Goal: Entertainment & Leisure: Consume media (video, audio)

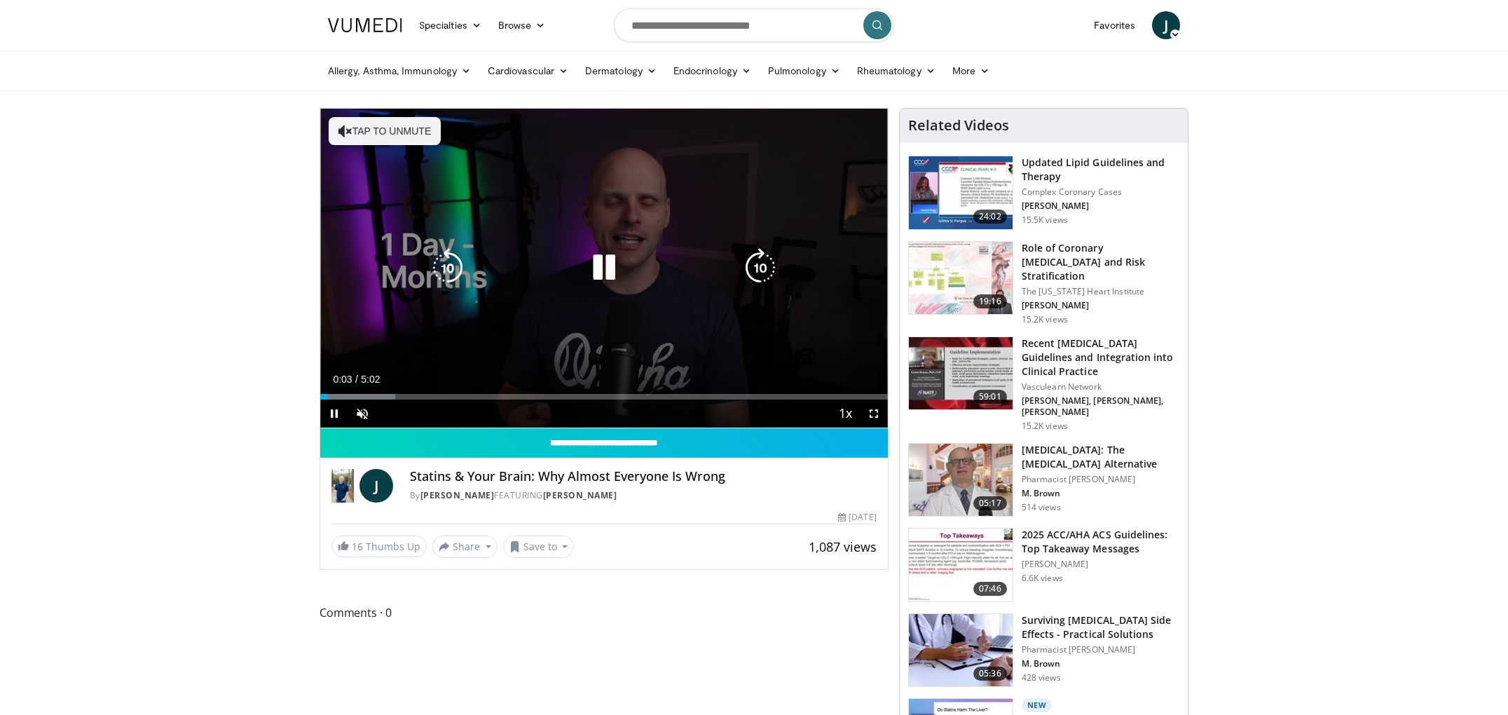
click at [386, 130] on button "Tap to unmute" at bounding box center [385, 131] width 112 height 28
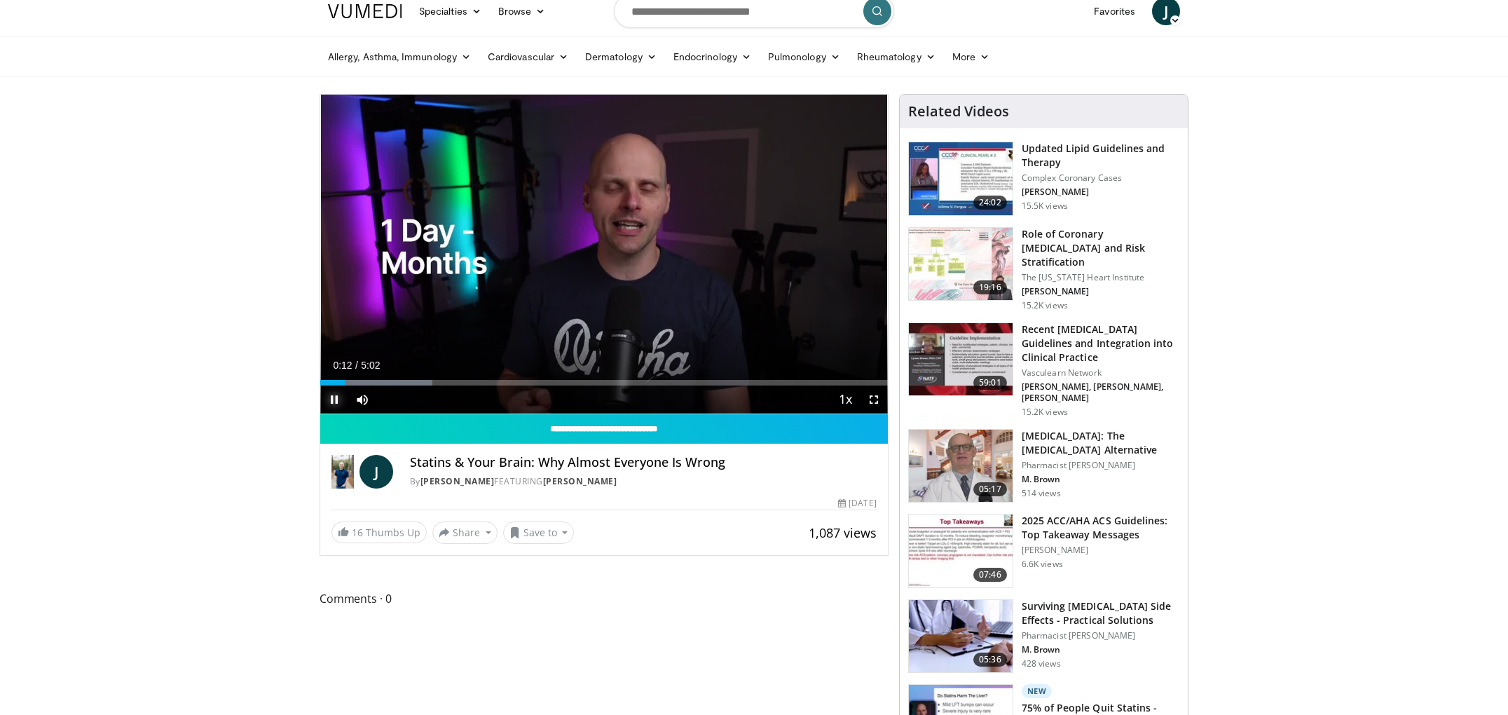
drag, startPoint x: 341, startPoint y: 392, endPoint x: 321, endPoint y: 387, distance: 20.9
click at [321, 387] on span "Video Player" at bounding box center [334, 399] width 28 height 28
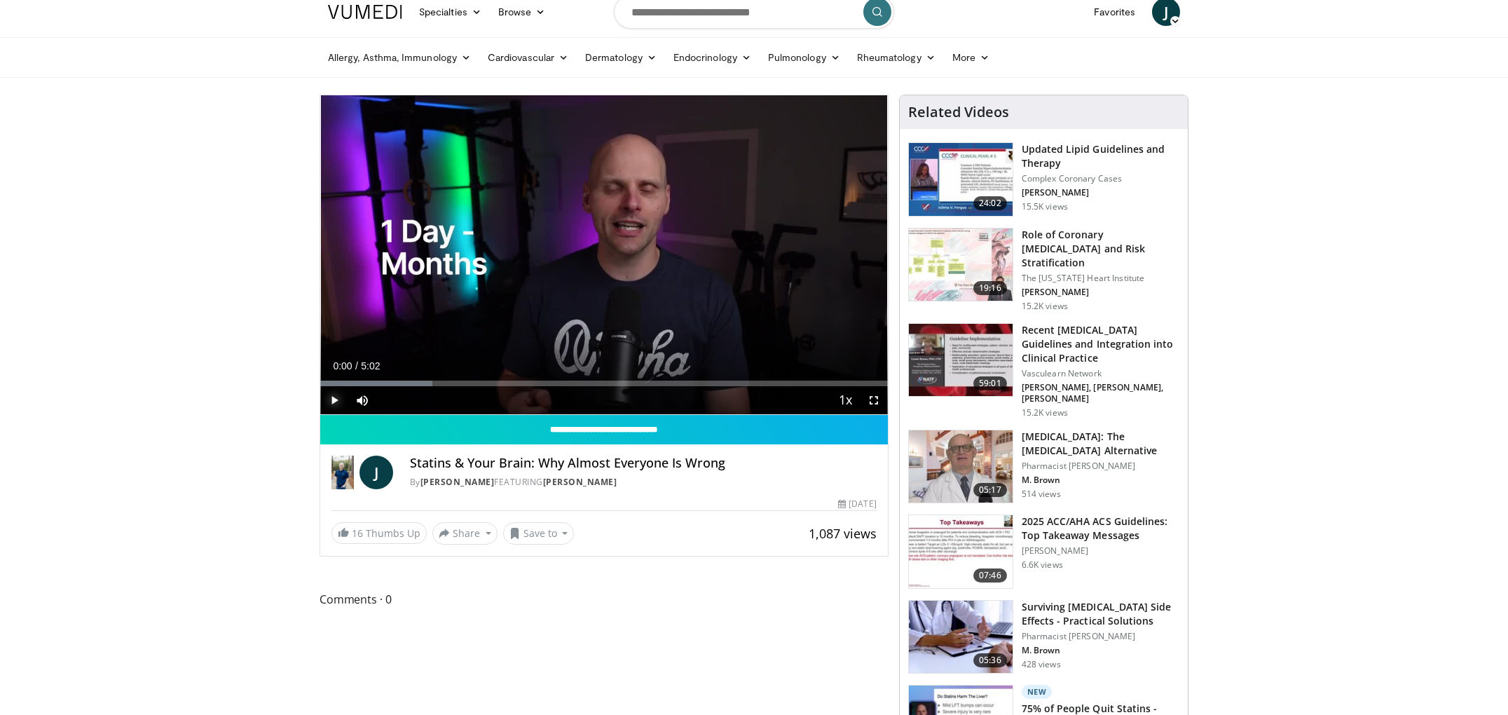
drag, startPoint x: 345, startPoint y: 385, endPoint x: 310, endPoint y: 384, distance: 35.7
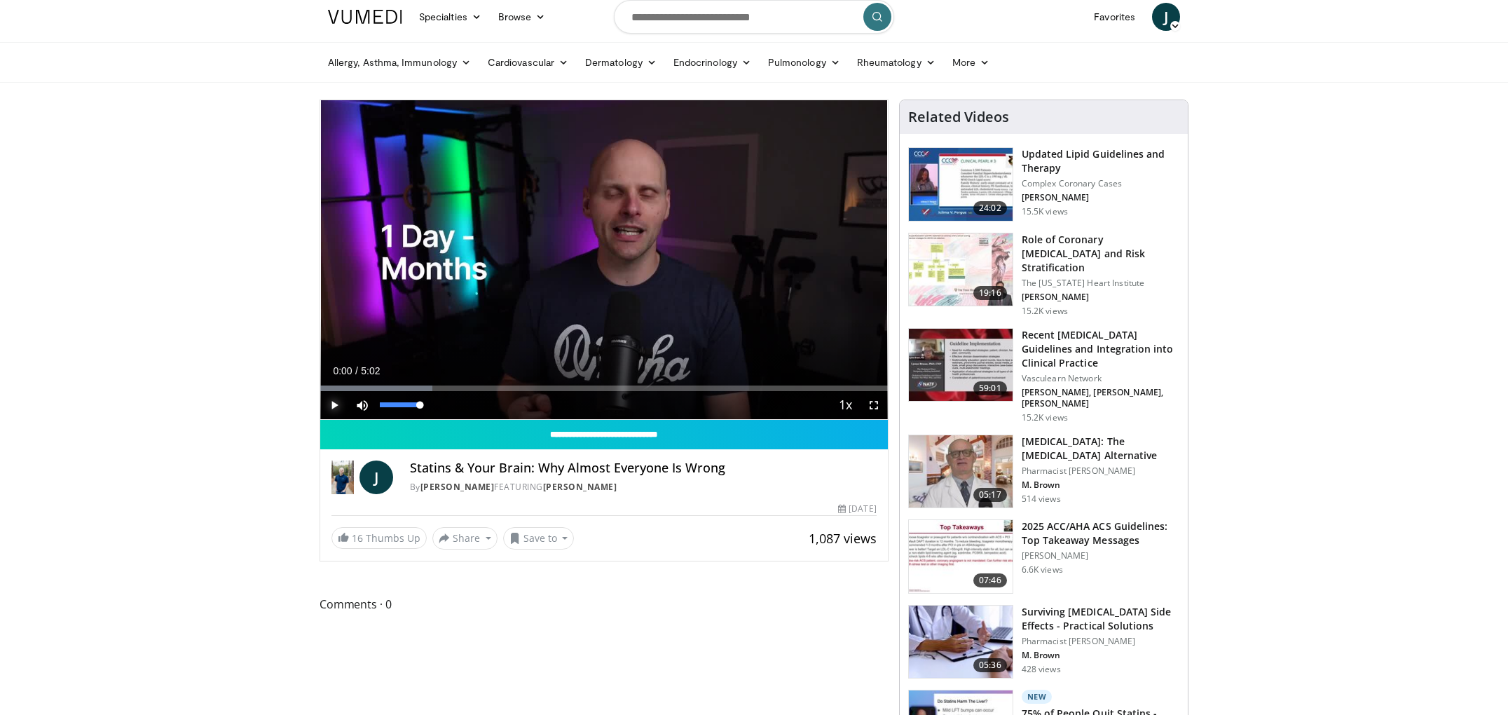
scroll to position [7, 0]
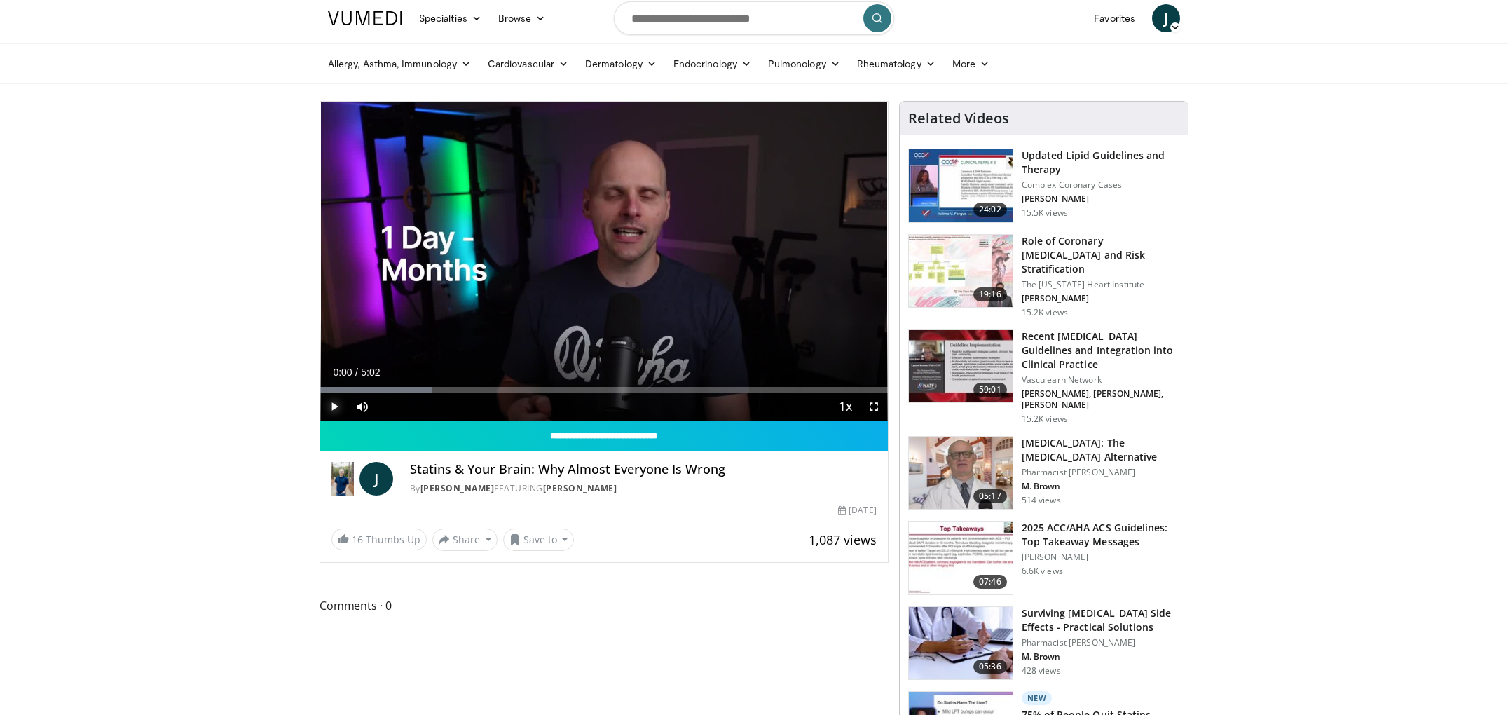
click at [338, 407] on span "Video Player" at bounding box center [334, 406] width 28 height 28
